Goal: Information Seeking & Learning: Learn about a topic

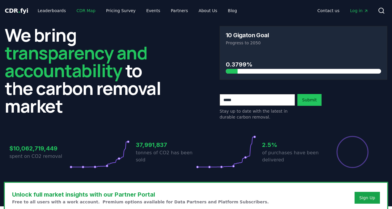
click at [77, 10] on link "CDR Map" at bounding box center [86, 10] width 28 height 11
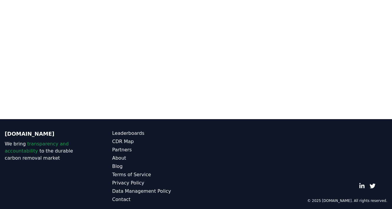
scroll to position [188, 0]
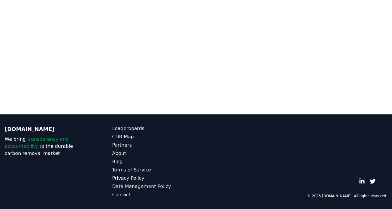
click at [142, 188] on link "Data Management Policy" at bounding box center [154, 186] width 84 height 7
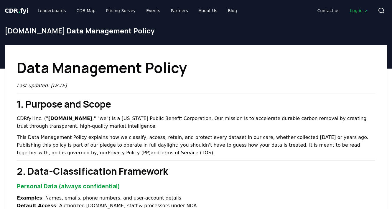
click at [23, 11] on span "CDR . fyi" at bounding box center [17, 10] width 24 height 7
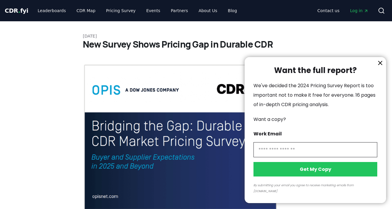
click at [379, 65] on icon "information" at bounding box center [381, 63] width 4 height 4
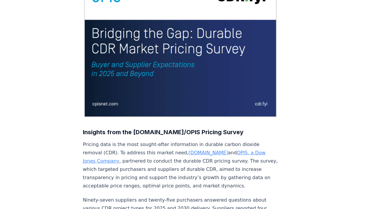
scroll to position [105, 0]
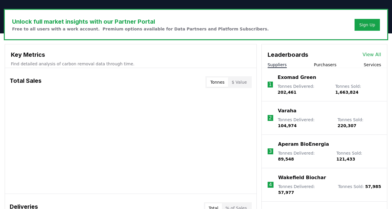
scroll to position [198, 0]
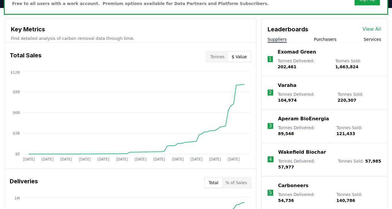
click at [238, 59] on button "$ Value" at bounding box center [239, 56] width 22 height 9
click at [215, 59] on button "Tonnes" at bounding box center [217, 56] width 21 height 9
click at [223, 58] on button "Tonnes" at bounding box center [217, 56] width 21 height 9
click at [243, 56] on button "$ Value" at bounding box center [239, 56] width 22 height 9
click at [217, 57] on button "Tonnes" at bounding box center [217, 56] width 21 height 9
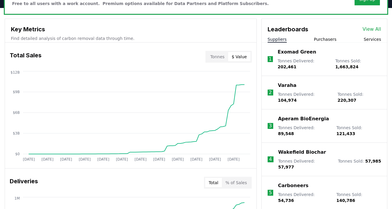
click at [243, 55] on button "$ Value" at bounding box center [239, 56] width 22 height 9
click at [220, 59] on button "Tonnes" at bounding box center [217, 56] width 21 height 9
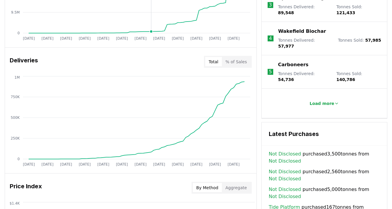
scroll to position [319, 0]
click at [232, 62] on button "% of Sales" at bounding box center [236, 61] width 29 height 9
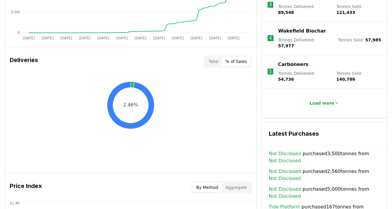
click at [206, 60] on div "Total % of Sales" at bounding box center [228, 61] width 48 height 12
click at [215, 62] on button "Total" at bounding box center [213, 61] width 17 height 9
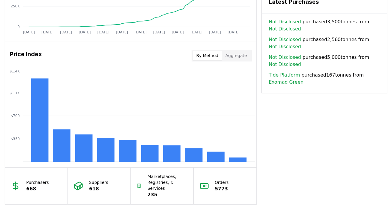
scroll to position [454, 0]
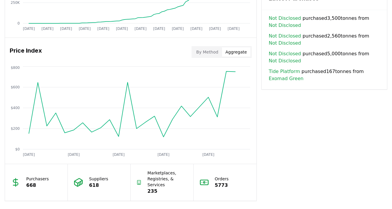
click at [243, 50] on button "Aggregate" at bounding box center [236, 51] width 29 height 9
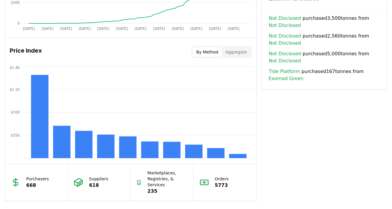
click at [209, 51] on button "By Method" at bounding box center [207, 51] width 29 height 9
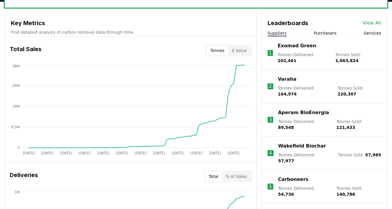
scroll to position [215, 0]
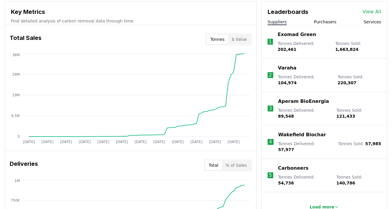
click at [327, 21] on button "Purchasers" at bounding box center [325, 22] width 23 height 6
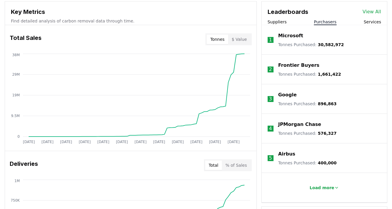
click at [280, 23] on button "Suppliers" at bounding box center [277, 22] width 19 height 6
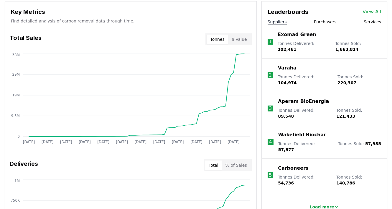
click at [316, 22] on button "Purchasers" at bounding box center [325, 22] width 23 height 6
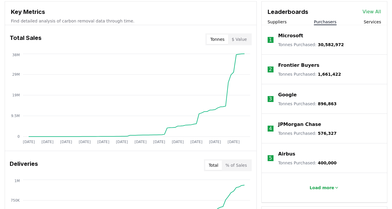
click at [370, 21] on button "Services" at bounding box center [372, 22] width 17 height 6
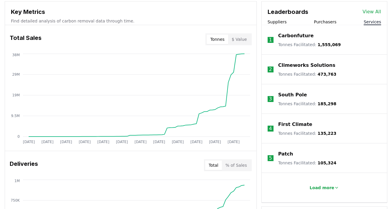
click at [296, 36] on p "Carbonfuture" at bounding box center [295, 35] width 35 height 7
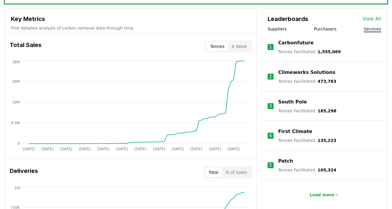
scroll to position [192, 0]
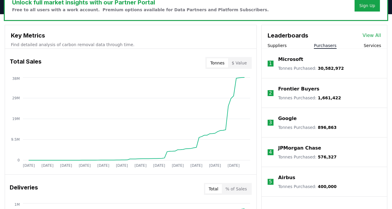
click at [328, 47] on button "Purchasers" at bounding box center [325, 45] width 23 height 6
click at [362, 46] on div "Suppliers Purchasers Services" at bounding box center [324, 45] width 125 height 6
click at [369, 46] on button "Services" at bounding box center [372, 45] width 17 height 6
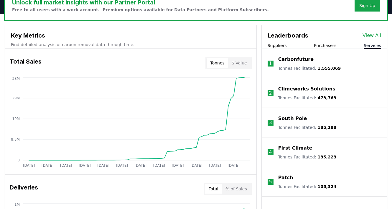
click at [294, 61] on p "Carbonfuture" at bounding box center [295, 59] width 35 height 7
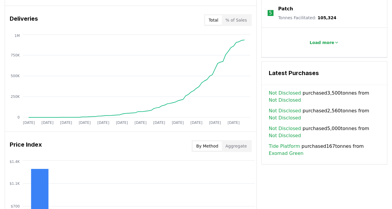
scroll to position [361, 0]
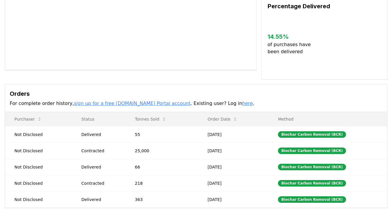
scroll to position [104, 0]
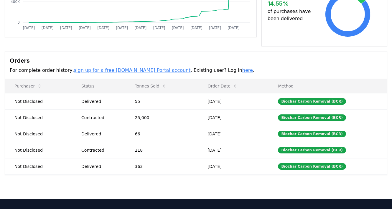
scroll to position [132, 0]
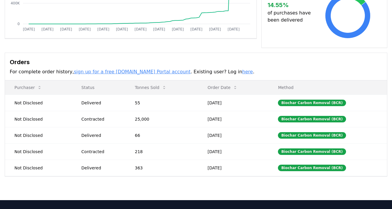
click at [90, 72] on link "sign up for a free [DOMAIN_NAME] Portal account" at bounding box center [132, 72] width 117 height 6
click at [124, 72] on link "sign up for a free [DOMAIN_NAME] Portal account" at bounding box center [132, 72] width 117 height 6
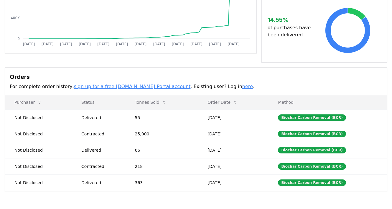
scroll to position [121, 0]
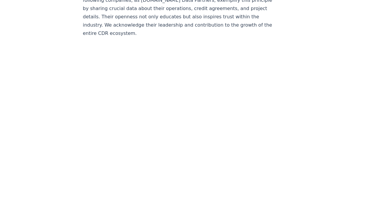
scroll to position [770, 0]
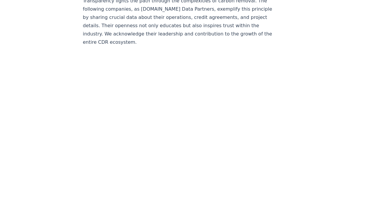
scroll to position [757, 0]
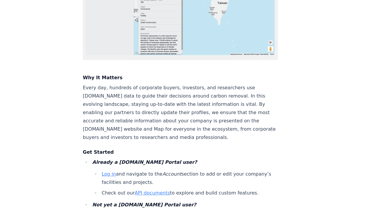
scroll to position [811, 0]
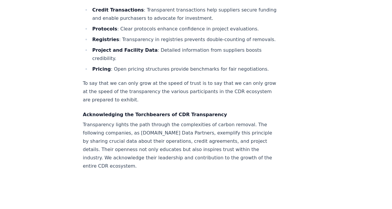
scroll to position [637, 0]
